Goal: Information Seeking & Learning: Learn about a topic

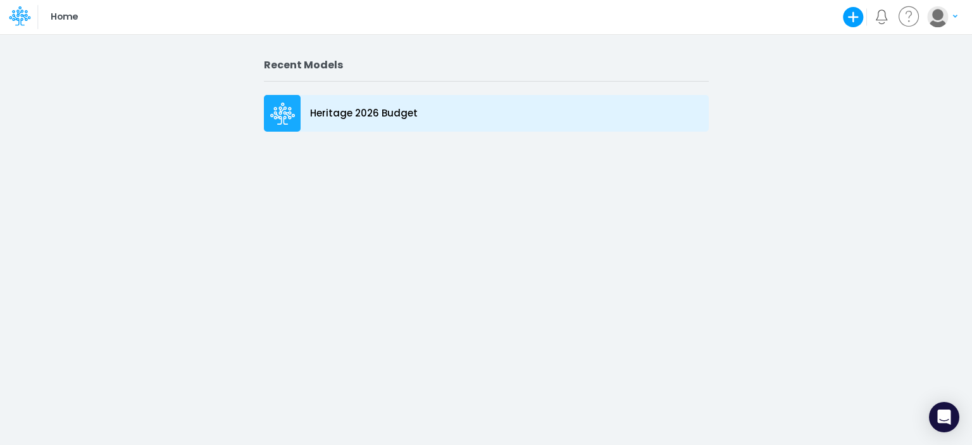
click at [284, 121] on icon at bounding box center [285, 120] width 5 height 9
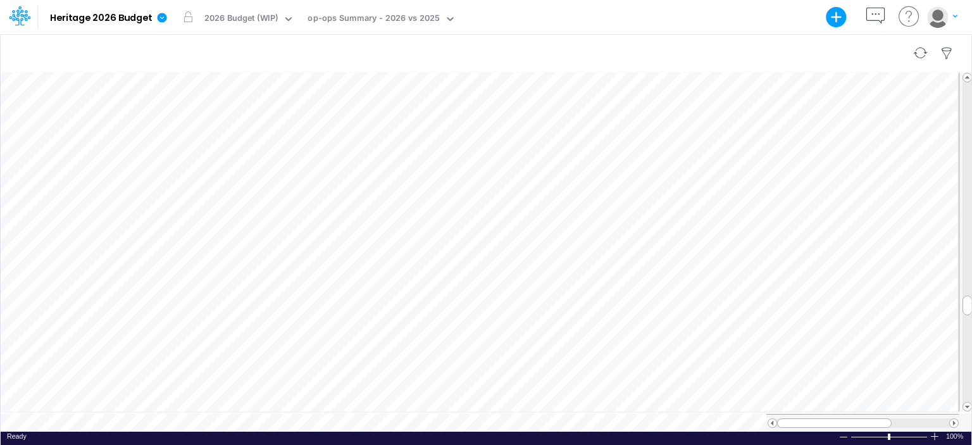
scroll to position [6, 1]
click at [420, 13] on div "op-ops Summary - 2026 vs 2025" at bounding box center [374, 19] width 132 height 15
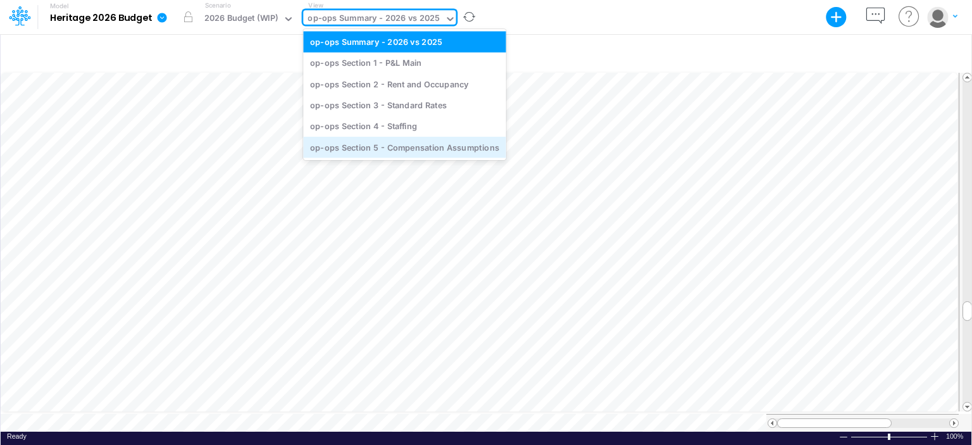
click at [393, 144] on div "op-ops Section 5 - Compensation Assumptions" at bounding box center [404, 147] width 203 height 21
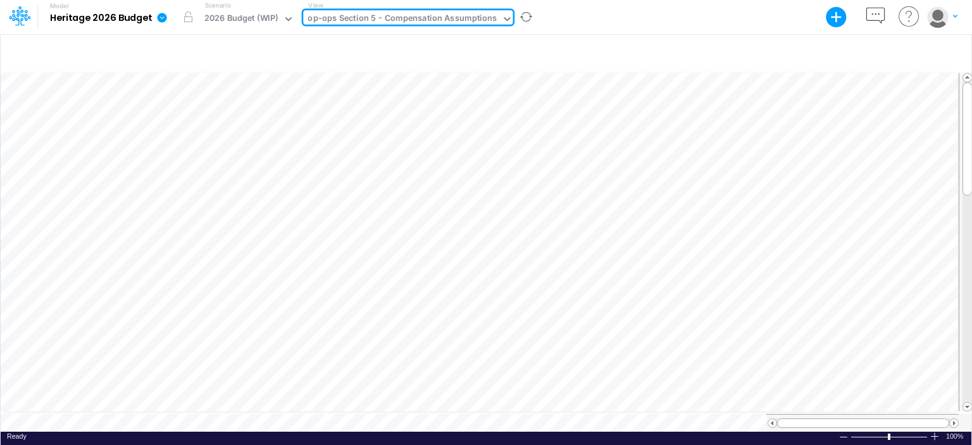
click at [501, 15] on icon at bounding box center [506, 18] width 11 height 11
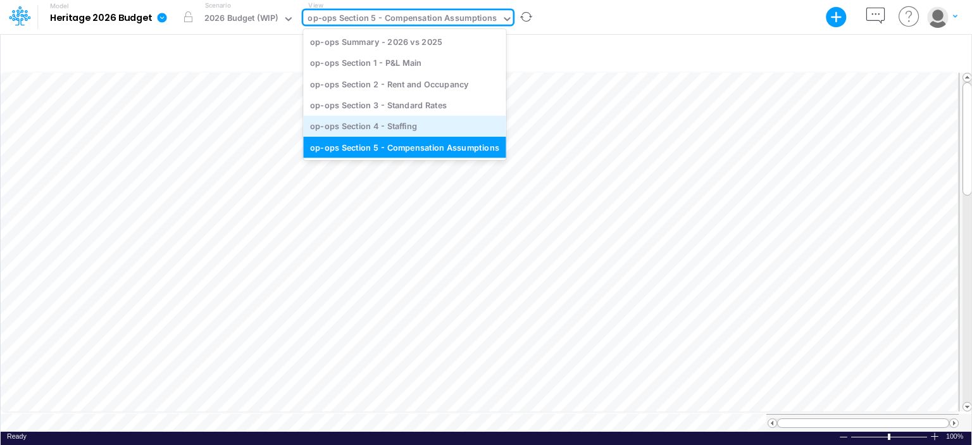
click at [386, 123] on div "op-ops Section 4 - Staffing" at bounding box center [404, 126] width 203 height 21
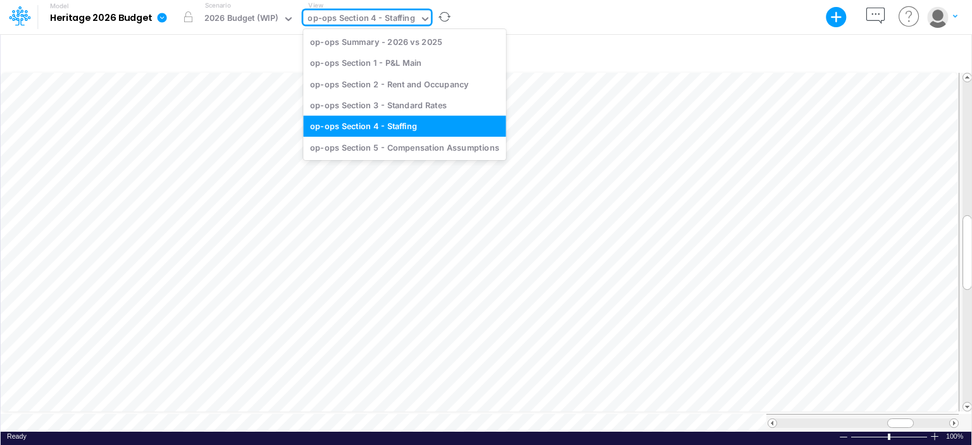
click at [420, 18] on icon at bounding box center [425, 18] width 11 height 11
click at [408, 101] on div "op-ops Section 3 - Standard Rates" at bounding box center [404, 104] width 203 height 21
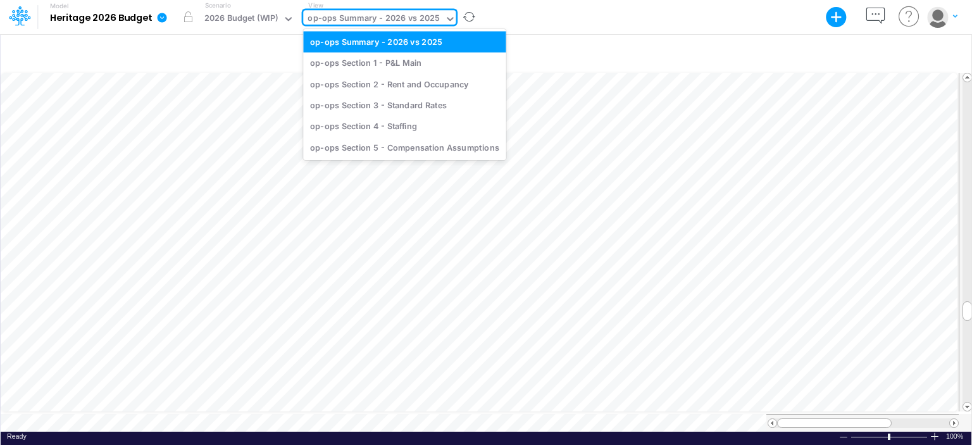
click at [437, 25] on div "op-ops Summary - 2026 vs 2025" at bounding box center [373, 19] width 141 height 19
click at [400, 58] on div "op-ops Section 1 - P&L Main" at bounding box center [404, 63] width 203 height 21
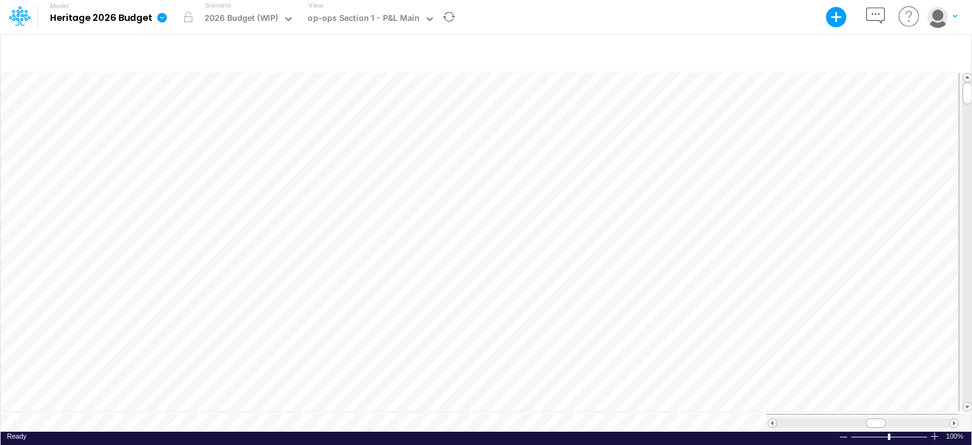
scroll to position [6, 0]
click at [866, 401] on table at bounding box center [487, 251] width 972 height 361
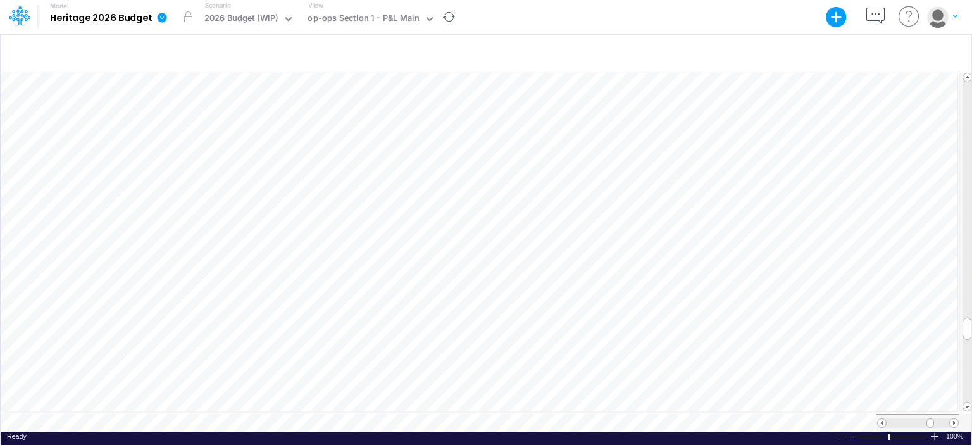
scroll to position [6, 1]
